Goal: Task Accomplishment & Management: Manage account settings

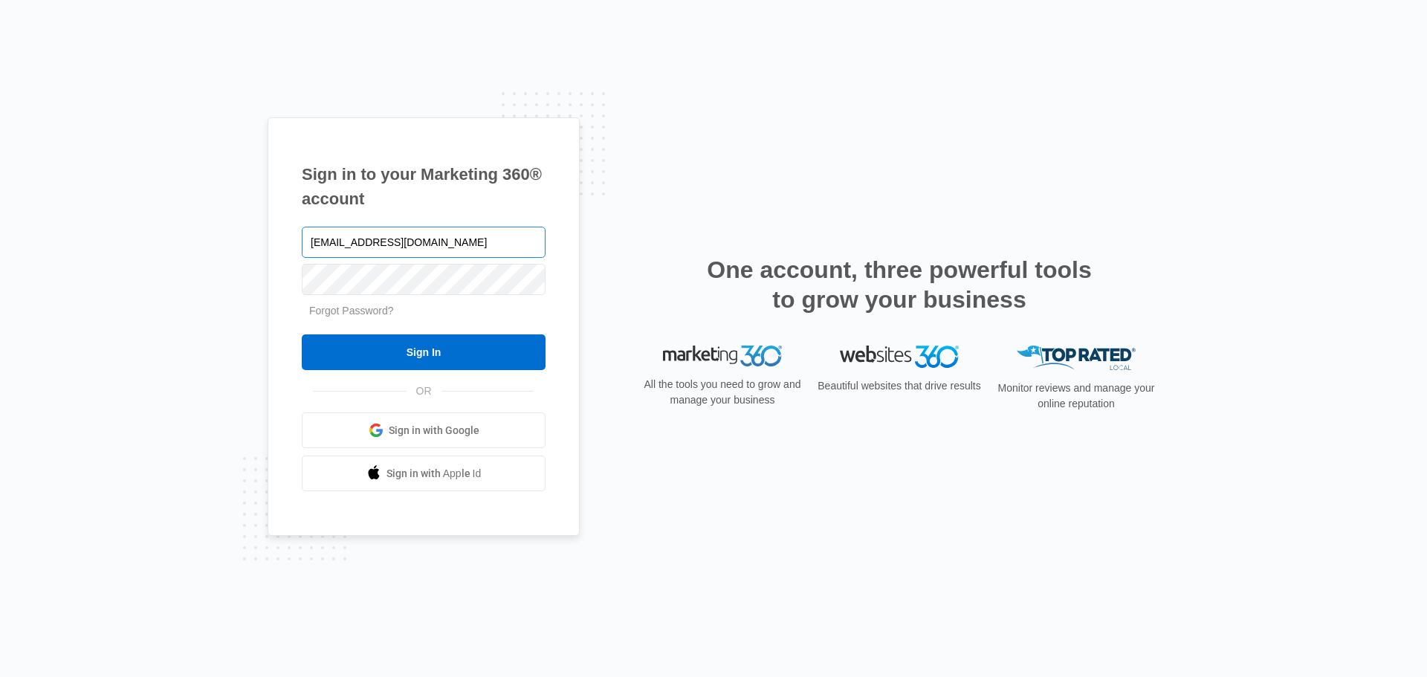
click at [367, 256] on input "[EMAIL_ADDRESS][DOMAIN_NAME]" at bounding box center [424, 242] width 244 height 31
type input "[EMAIL_ADDRESS][DOMAIN_NAME]"
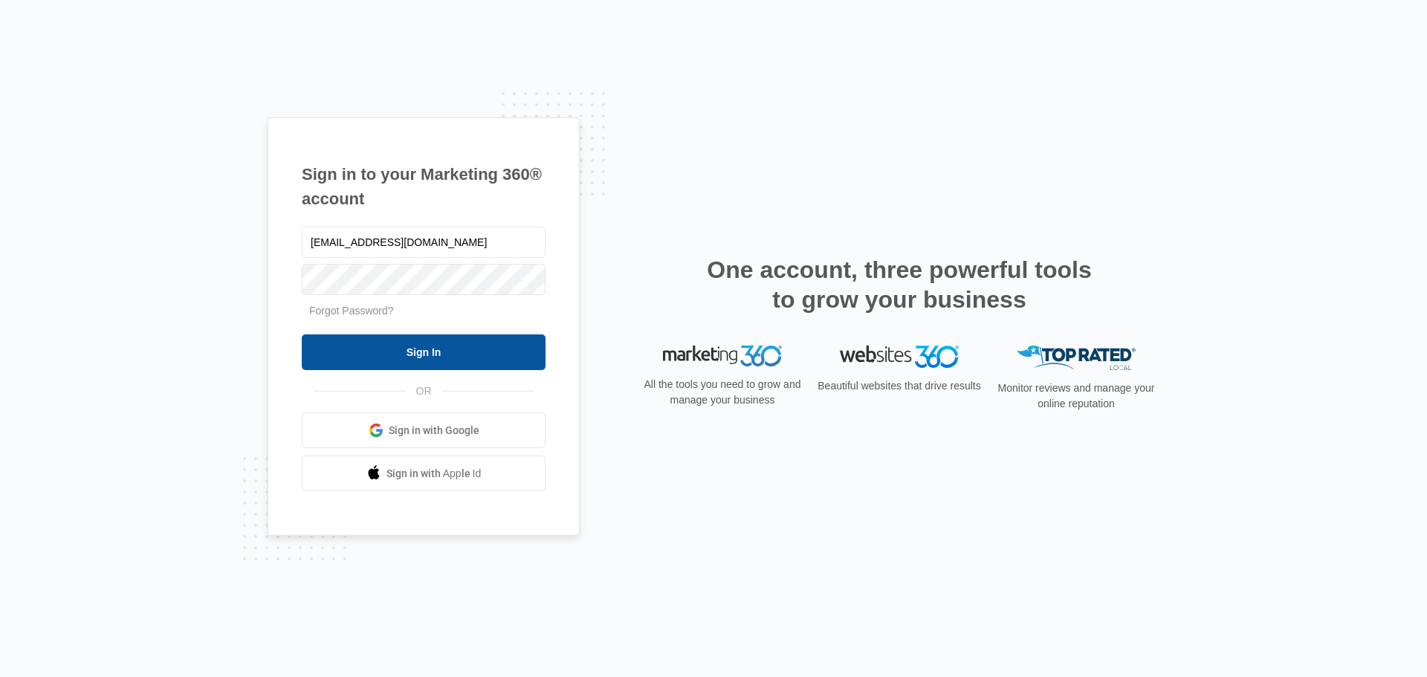
click at [357, 348] on input "Sign In" at bounding box center [424, 352] width 244 height 36
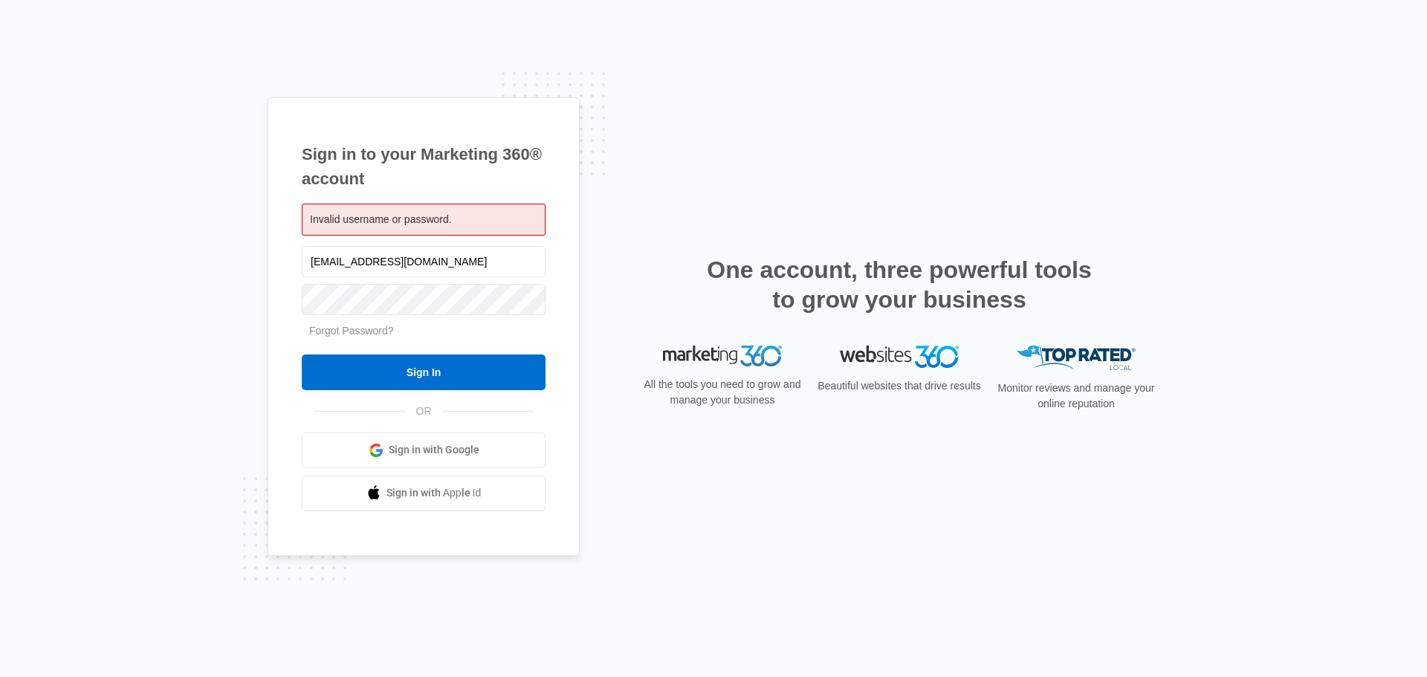
click at [452, 212] on div "Invalid username or password." at bounding box center [424, 220] width 244 height 32
click at [356, 216] on span "Invalid username or password." at bounding box center [381, 219] width 142 height 12
click at [375, 256] on input "[EMAIL_ADDRESS][DOMAIN_NAME]" at bounding box center [424, 261] width 244 height 31
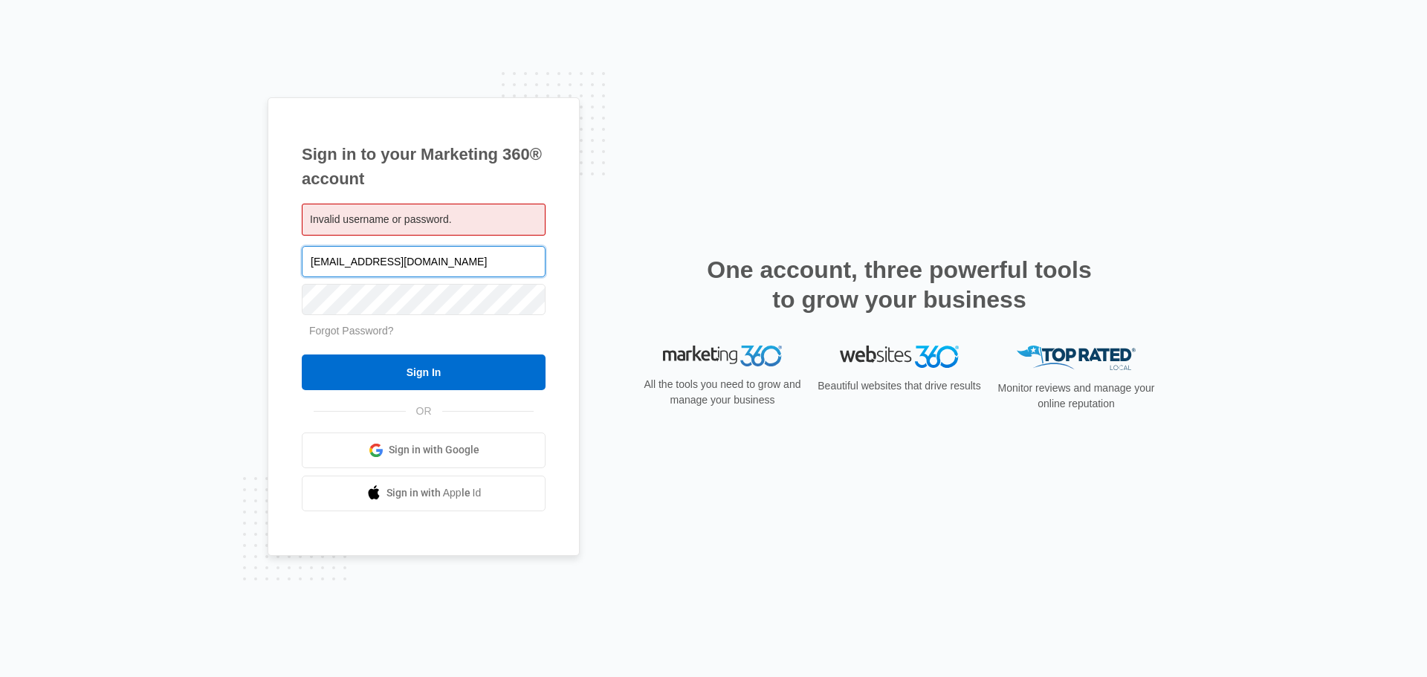
click at [375, 256] on input "[EMAIL_ADDRESS][DOMAIN_NAME]" at bounding box center [424, 261] width 244 height 31
click at [279, 251] on div "Sign in to your Marketing 360® account Invalid username or password. Forgot Pas…" at bounding box center [424, 326] width 312 height 459
click at [198, 149] on div "Sign in to your Marketing 360® account Invalid username or password." at bounding box center [713, 338] width 1427 height 677
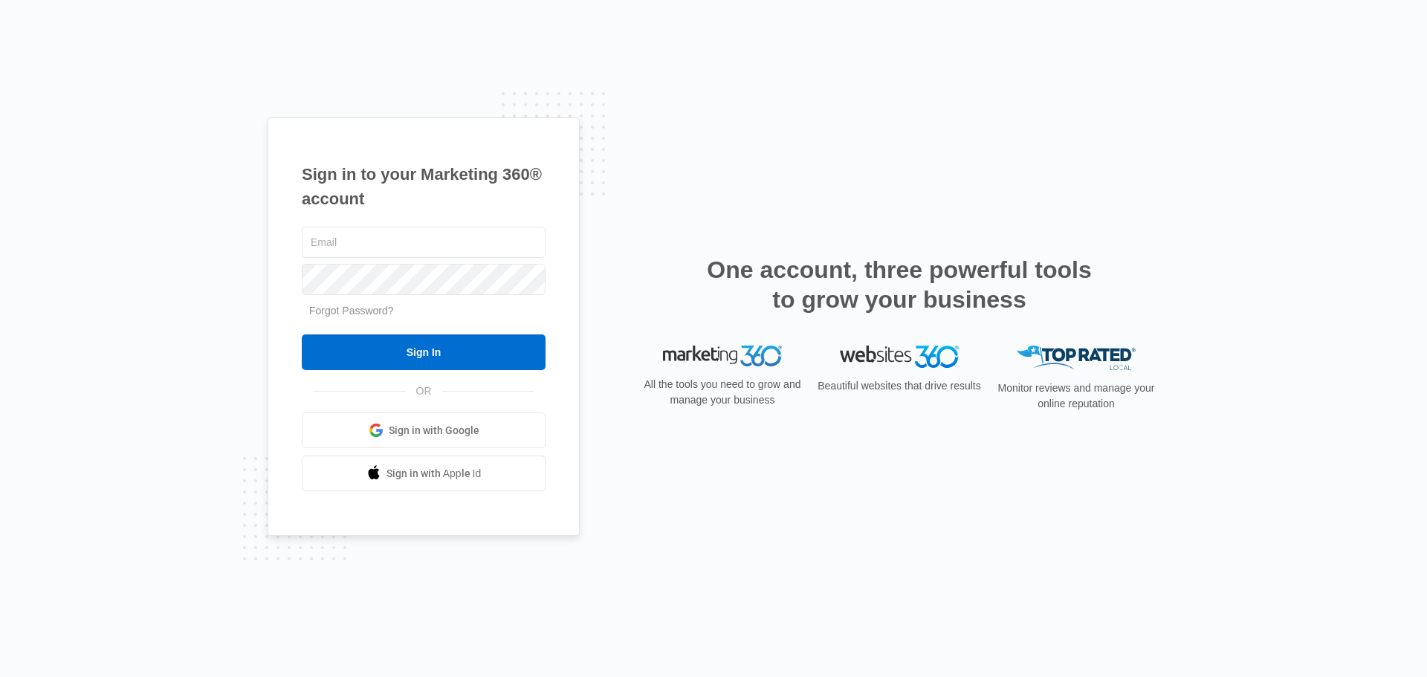
type input "[EMAIL_ADDRESS][DOMAIN_NAME]"
click at [36, 250] on div "Sign in to your Marketing 360® account peakhomesales@gmail.com Forgot Password?…" at bounding box center [713, 338] width 1427 height 677
click at [333, 240] on input "[EMAIL_ADDRESS][DOMAIN_NAME]" at bounding box center [424, 242] width 244 height 31
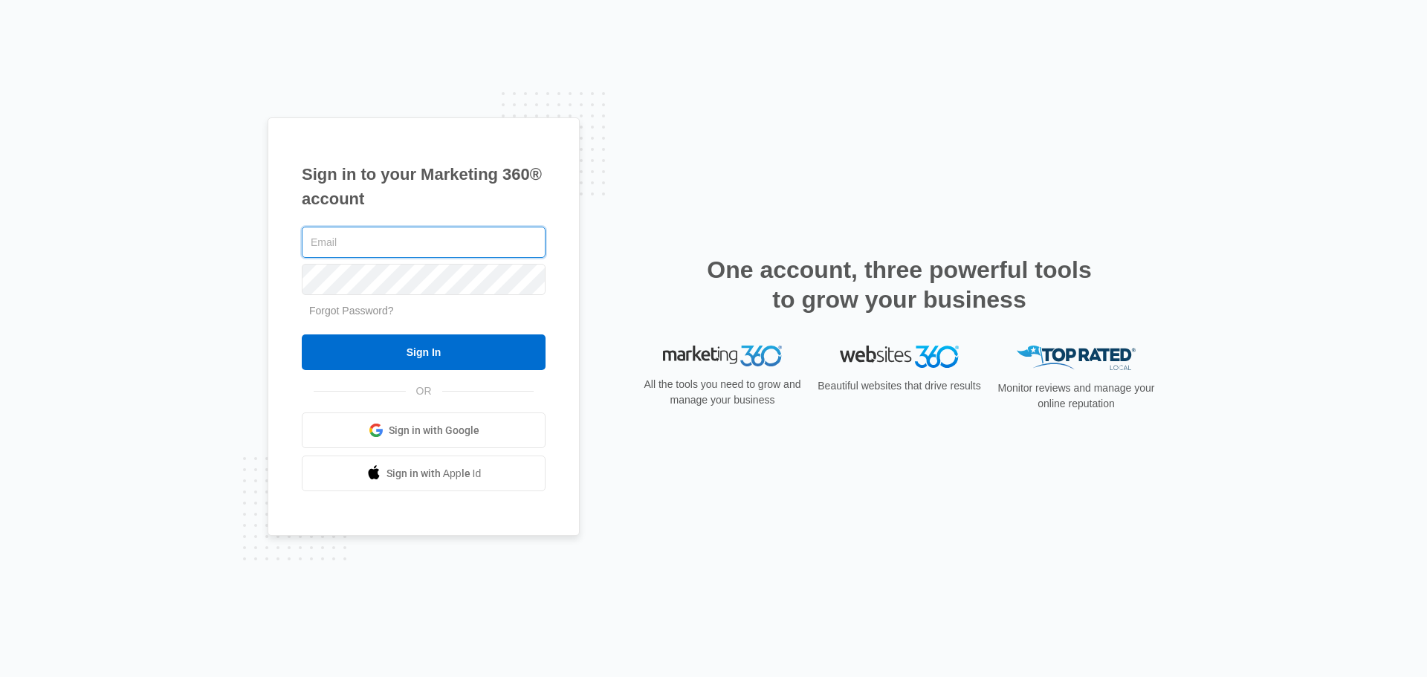
paste input "[EMAIL_ADDRESS][DOMAIN_NAME]"
type input "[EMAIL_ADDRESS][DOMAIN_NAME]"
click at [330, 262] on div at bounding box center [424, 279] width 244 height 37
click at [277, 325] on div "Sign in to your Marketing 360® account hanfung@gmail.com Forgot Password? Sign …" at bounding box center [424, 326] width 312 height 419
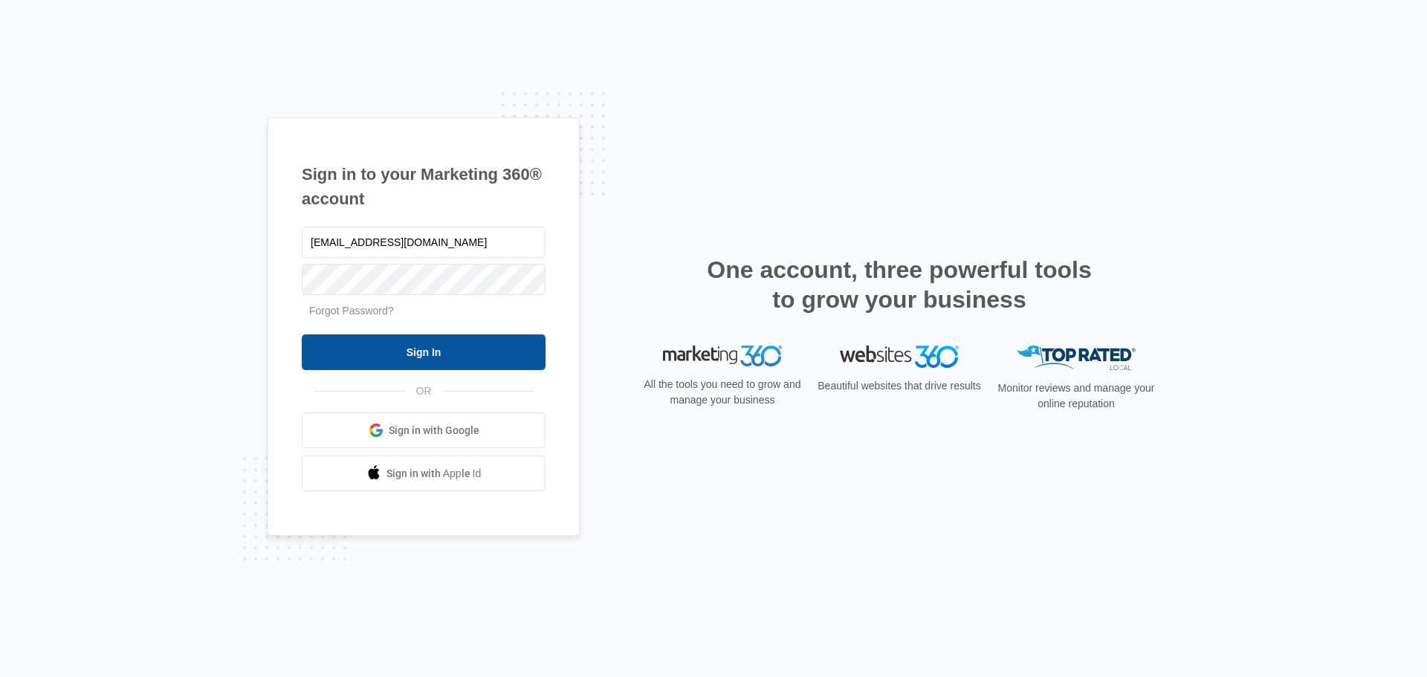
click at [423, 360] on input "Sign In" at bounding box center [424, 352] width 244 height 36
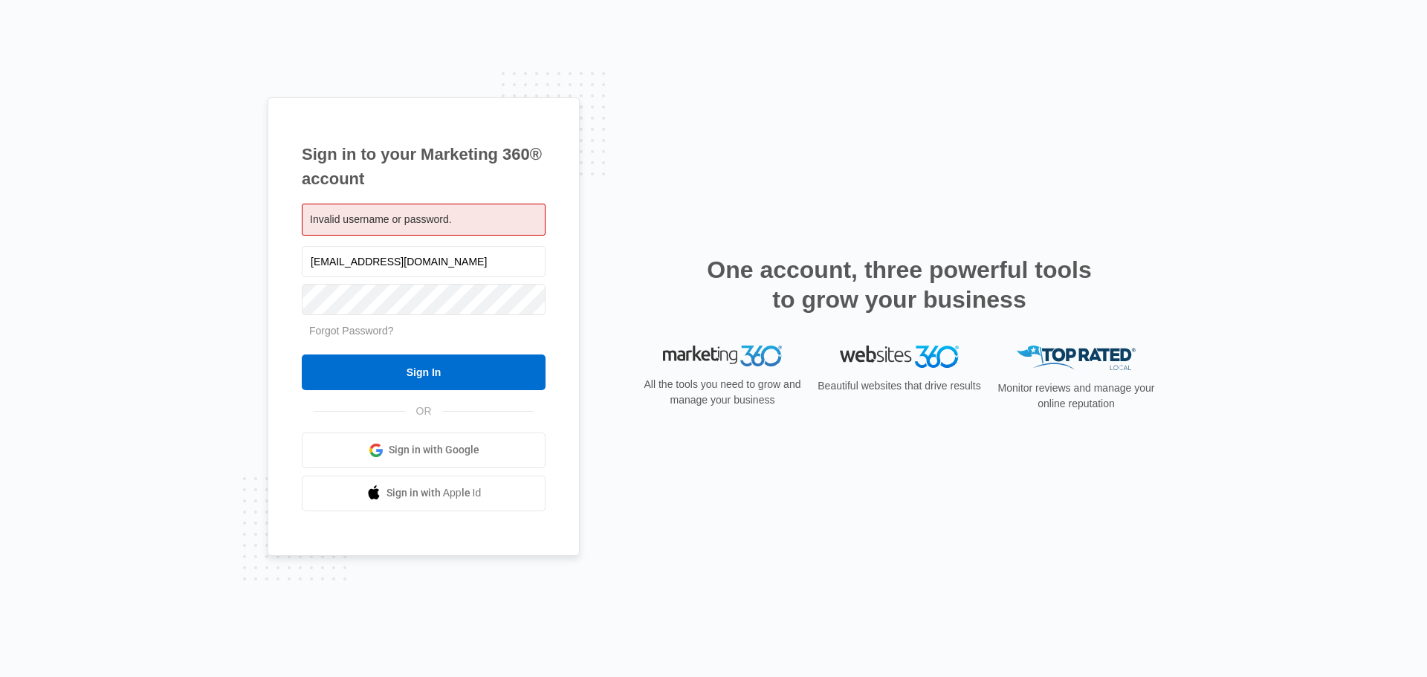
drag, startPoint x: 1416, startPoint y: 1, endPoint x: 1257, endPoint y: 620, distance: 638.4
click at [1257, 620] on div "Sign in to your Marketing 360® account Invalid username or password. hanfung@gm…" at bounding box center [713, 338] width 1427 height 677
